Goal: Find specific page/section: Find specific page/section

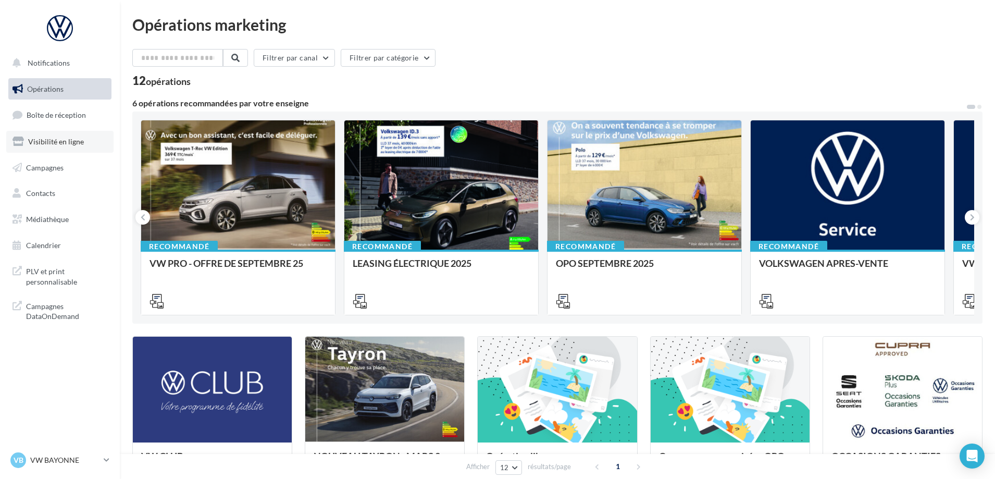
click at [56, 144] on span "Visibilité en ligne" at bounding box center [56, 141] width 56 height 9
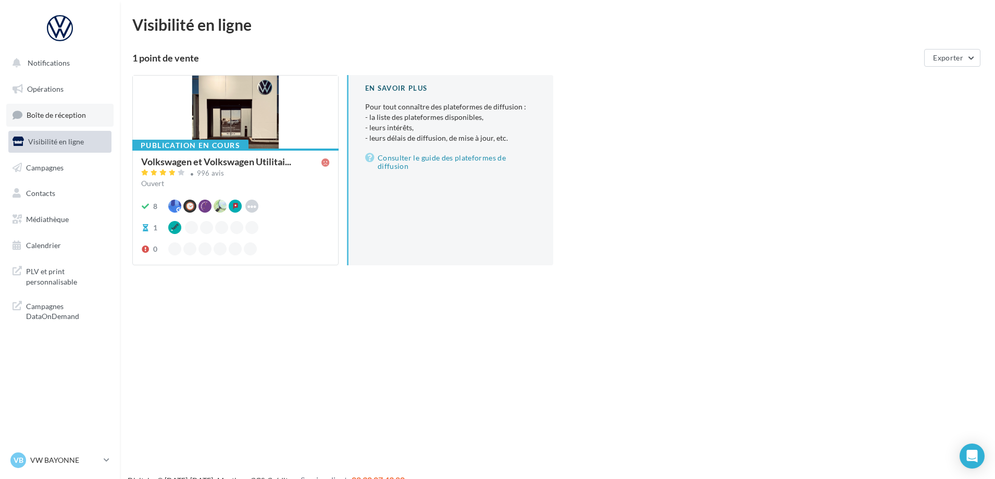
click at [47, 117] on span "Boîte de réception" at bounding box center [56, 114] width 59 height 9
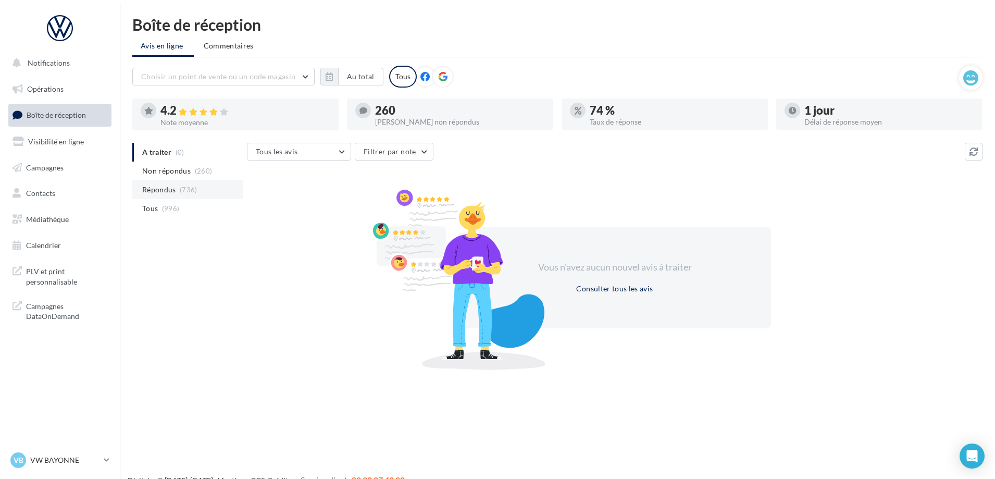
click at [153, 186] on span "Répondus" at bounding box center [159, 189] width 34 height 10
